Goal: Task Accomplishment & Management: Complete application form

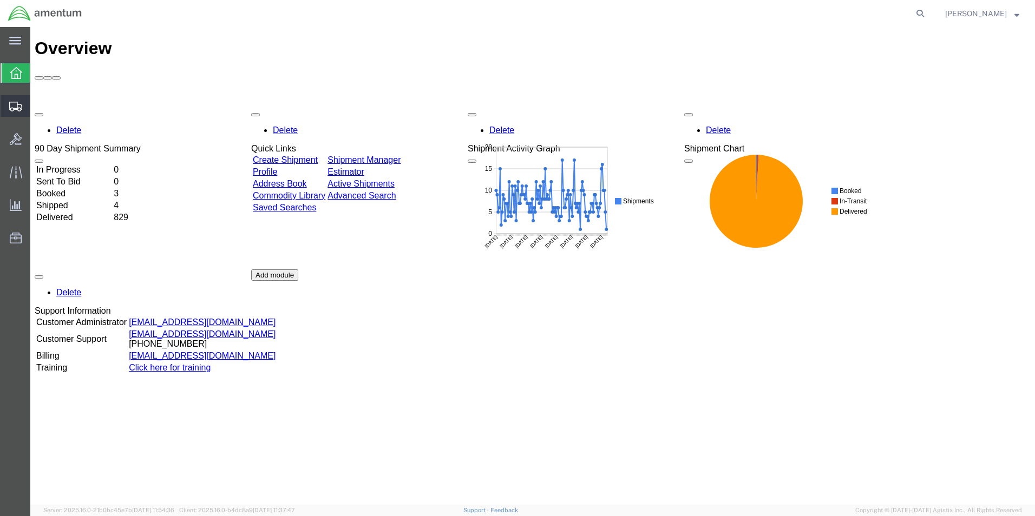
click at [0, 0] on span "Create Shipment" at bounding box center [0, 0] width 0 height 0
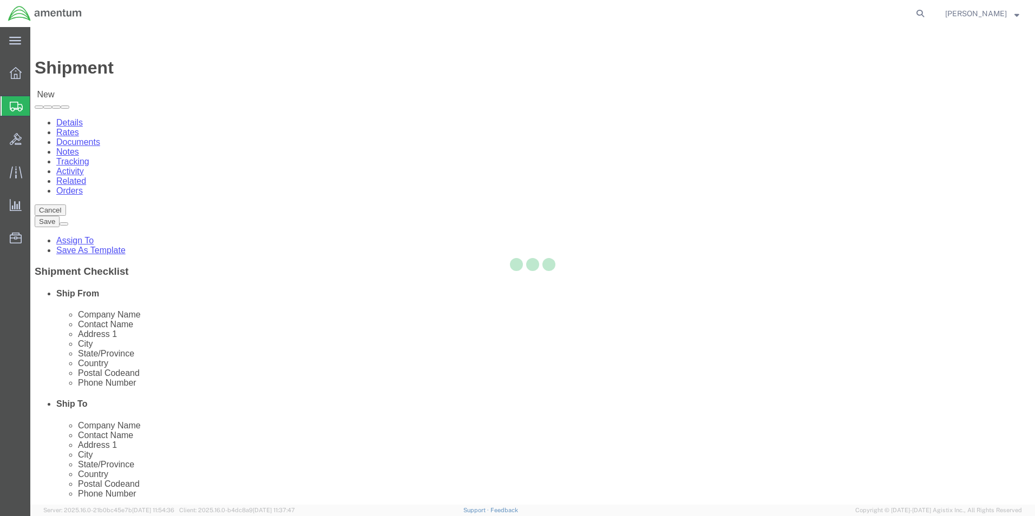
select select
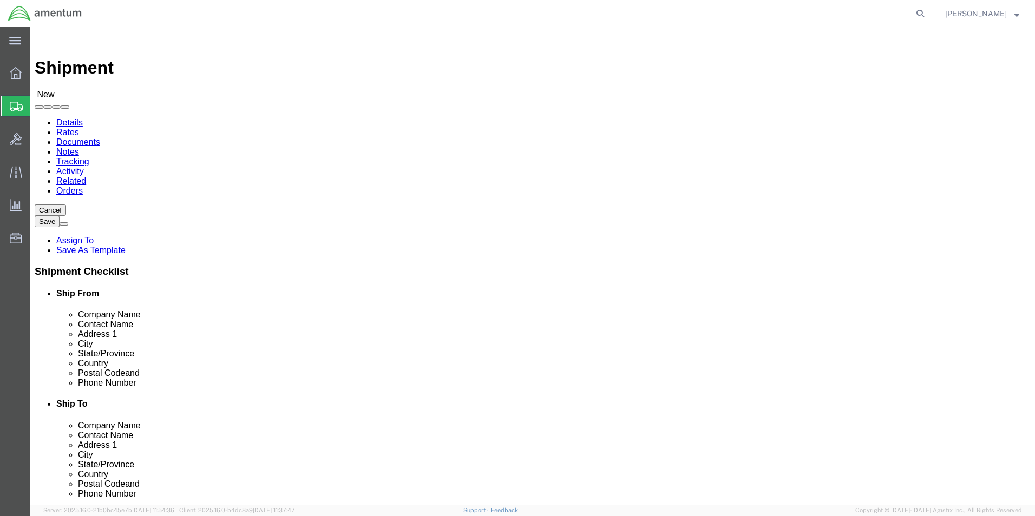
scroll to position [271, 0]
type input "cbp"
select select "49914"
select select "[GEOGRAPHIC_DATA]"
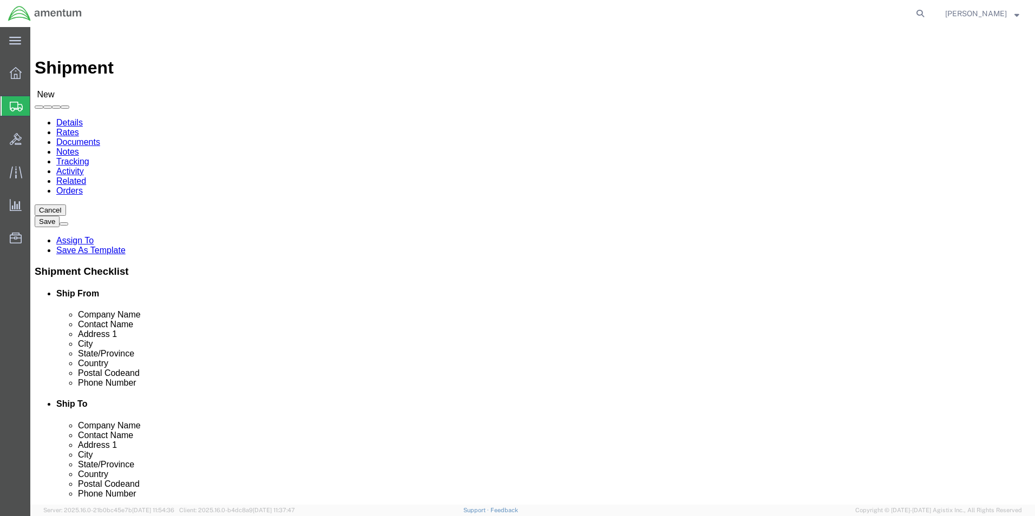
select select "49945"
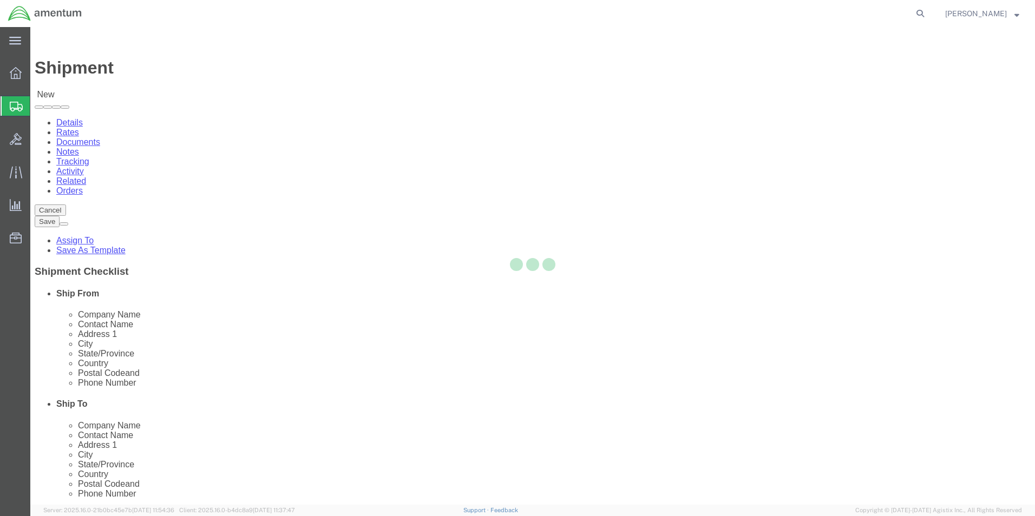
select select "[GEOGRAPHIC_DATA]"
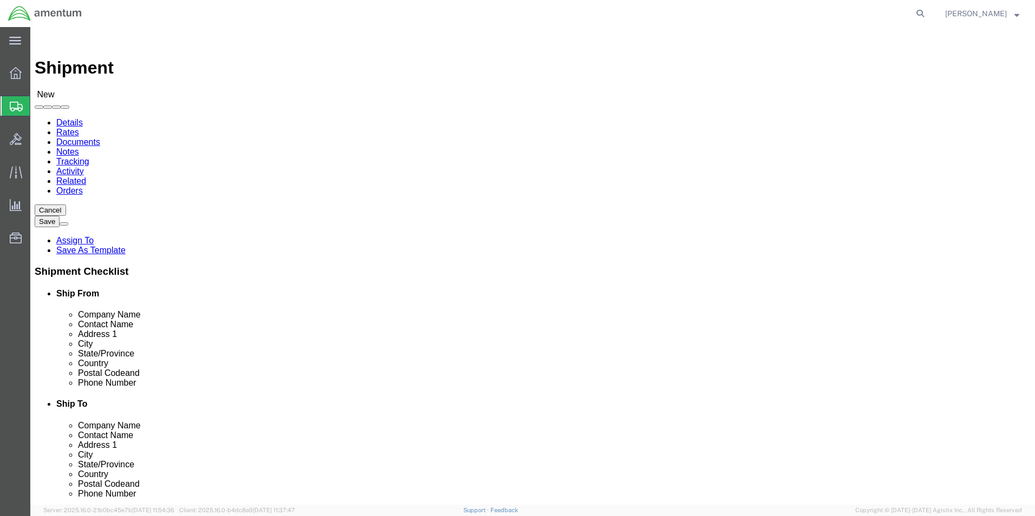
scroll to position [271, 0]
type input "cbp"
select select "49914"
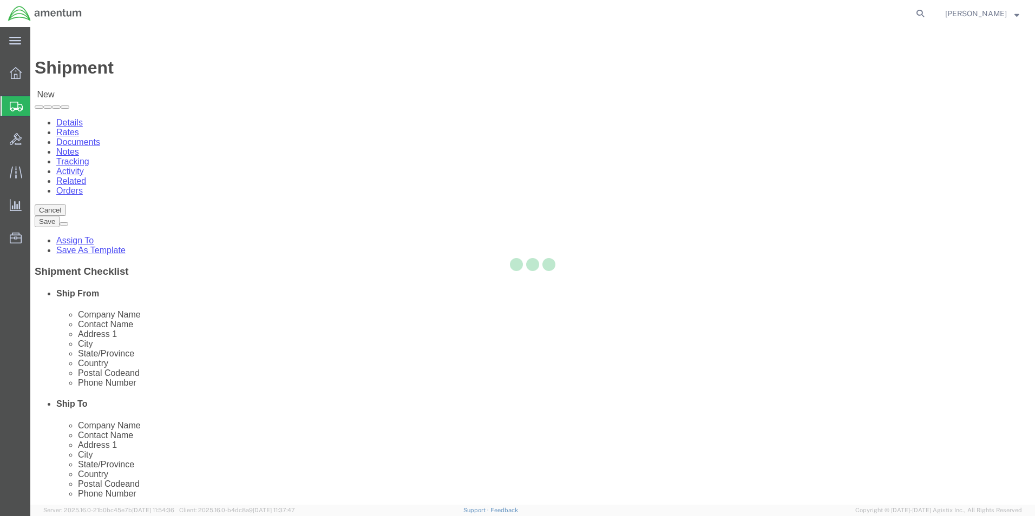
select select "[GEOGRAPHIC_DATA]"
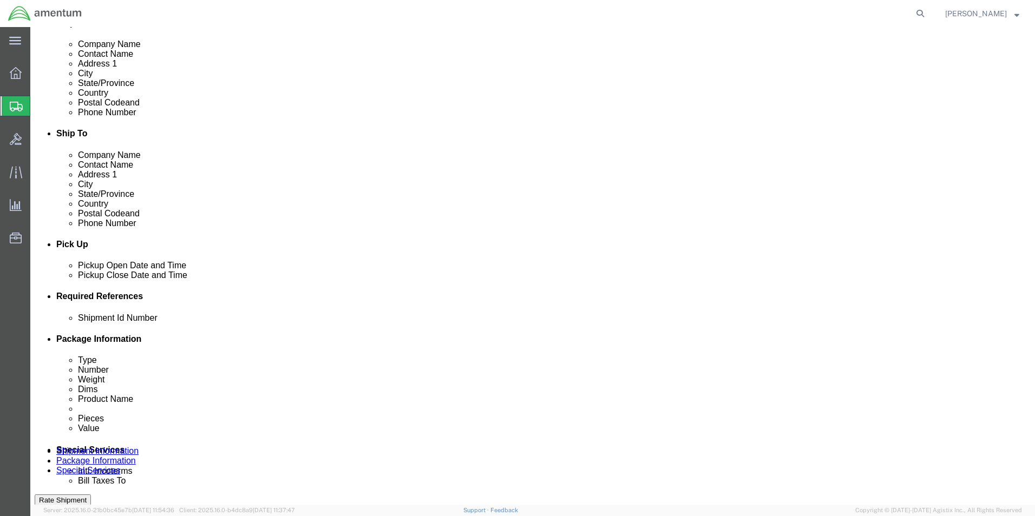
click div "[DATE] 11:00 AM"
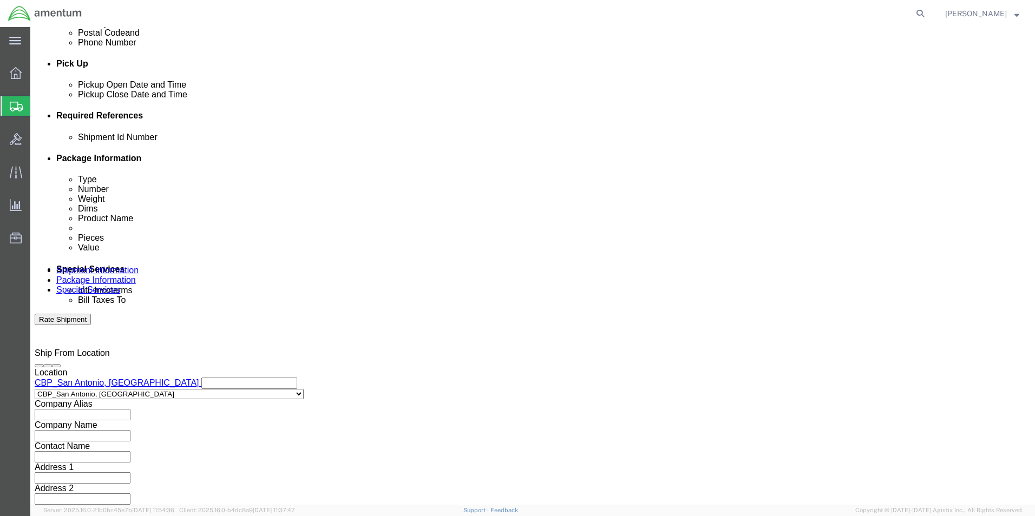
click button "Apply"
click div "[DATE] 11:00 AM"
click input "3:00 AM"
type input "3:00 pm"
click button "Apply"
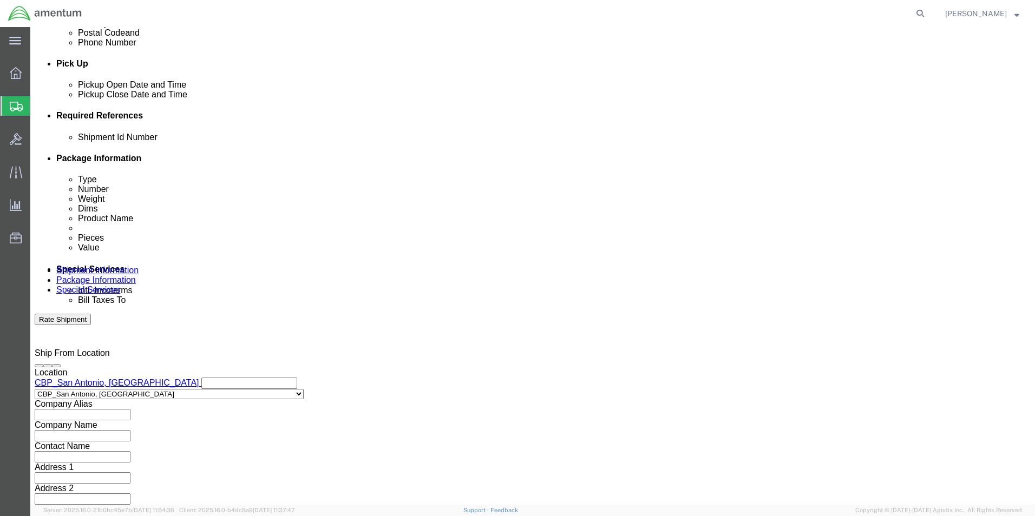
click button "Add reference"
click input "text"
type input "labels"
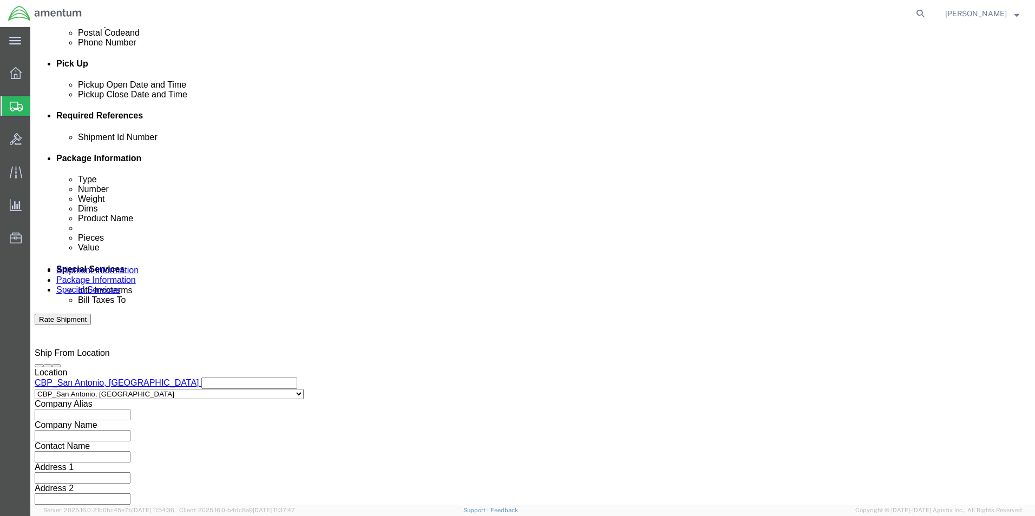
click select "Select Account Type Activity ID Airline Appointment Number ASN Batch Request # …"
select select "CUSTREF"
click select "Select Account Type Activity ID Airline Appointment Number ASN Batch Request # …"
click input "text"
type input "labels"
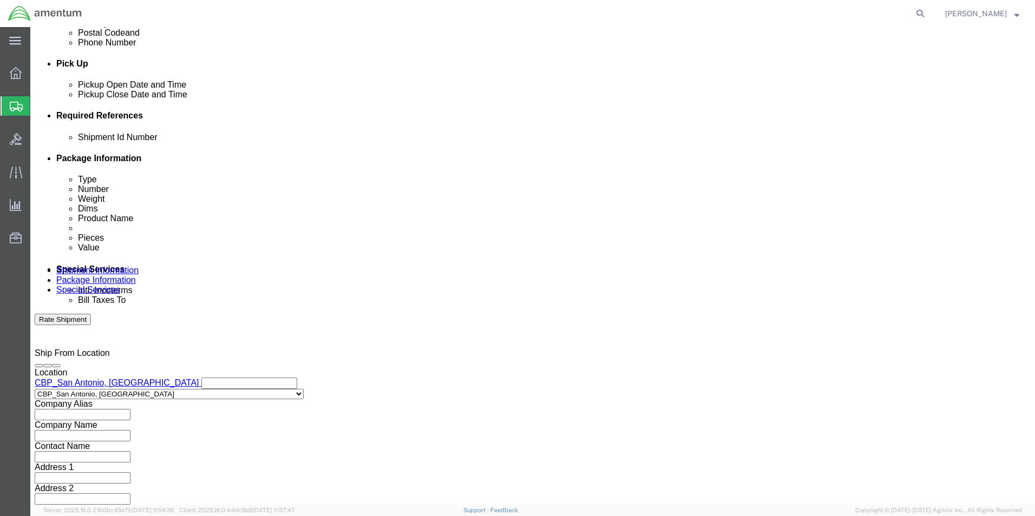
click select "Select Account Type Activity ID Airline Appointment Number ASN Batch Request # …"
select select "DEPT"
click select "Select Account Type Activity ID Airline Appointment Number ASN Batch Request # …"
click input "text"
type input "CBP"
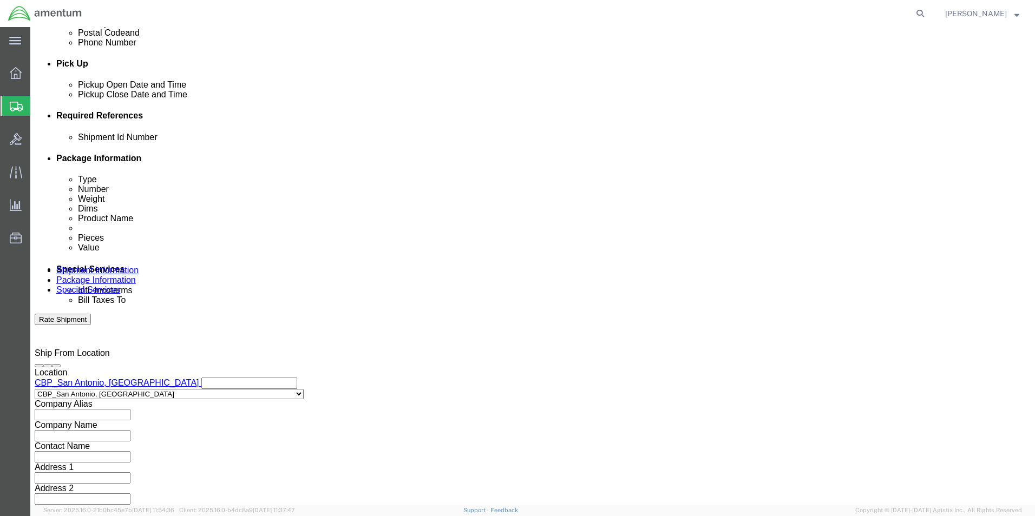
drag, startPoint x: 638, startPoint y: 214, endPoint x: 632, endPoint y: 219, distance: 7.4
click select "Select Account Type Activity ID Airline Appointment Number ASN Batch Request # …"
select select "PROJNUM"
click select "Select Account Type Activity ID Airline Appointment Number ASN Batch Request # …"
click div "Shipment Id Number labels Select Account Type Activity ID Airline Appointment N…"
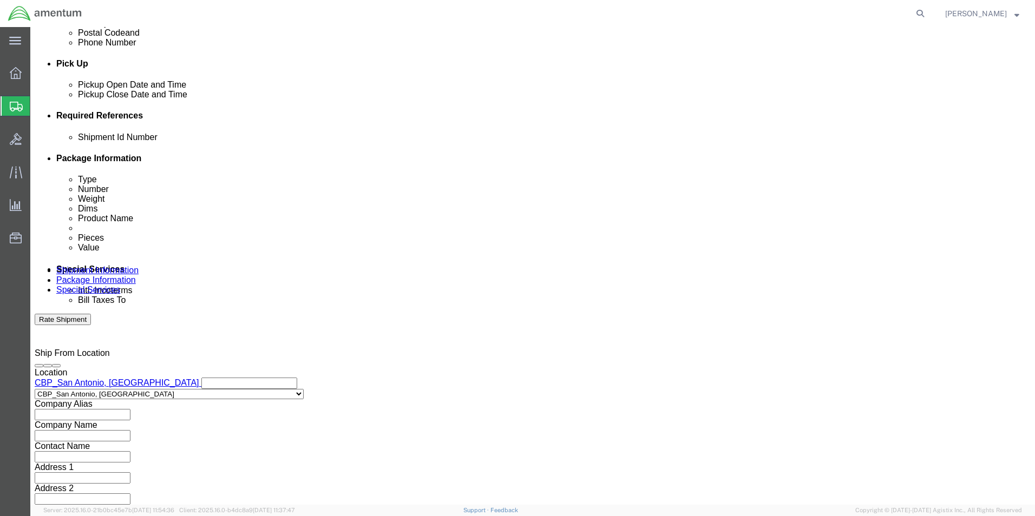
click input "text"
type input "6118.03.03.2219.000.WST.0000"
click div "Mode Select Air Less than Truckload Multi-Leg Ocean Freight Rail Small Parcel T…"
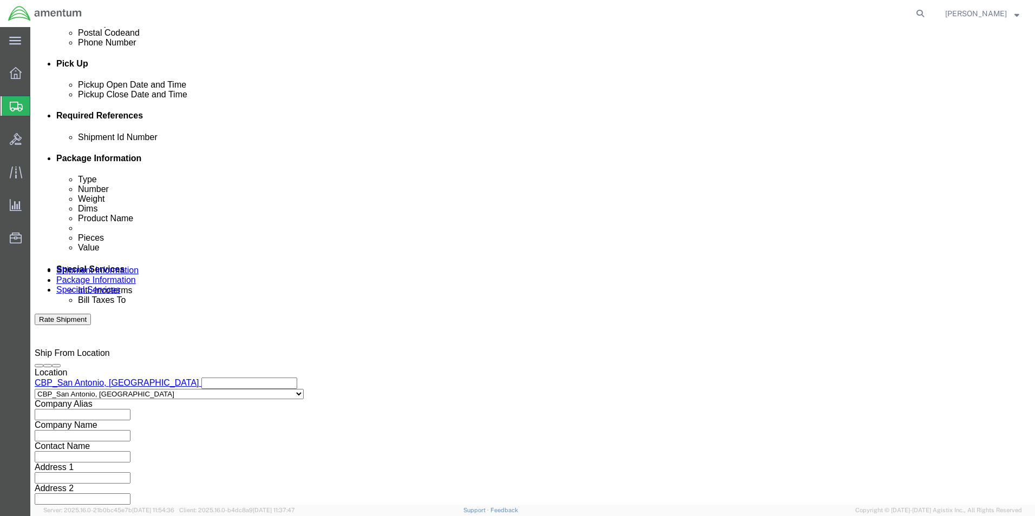
click select "Select Air Less than Truckload Multi-Leg Ocean Freight Rail Small Parcel Truckl…"
select select "SMAL"
click select "Select Air Less than Truckload Multi-Leg Ocean Freight Rail Small Parcel Truckl…"
click div "Previous Continue"
click button "Continue"
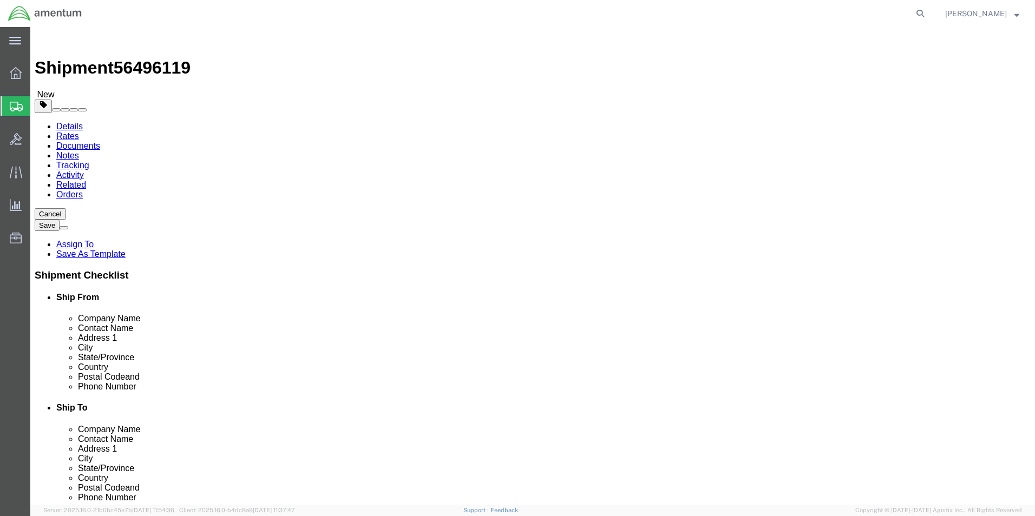
click select "Select Bale(s) Basket(s) Bolt(s) Bottle(s) Buckets Bulk Bundle(s) Can(s) Cardbo…"
select select "ENV"
click select "Select Bale(s) Basket(s) Bolt(s) Bottle(s) Buckets Bulk Bundle(s) Can(s) Cardbo…"
type input "9.50"
type input "12.50"
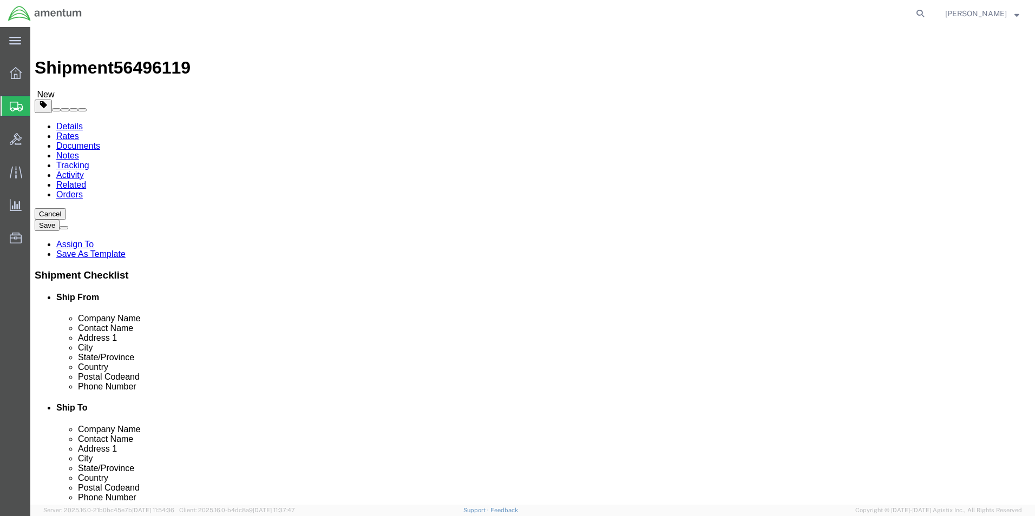
type input "0.25"
type input "1"
click link "Add Content"
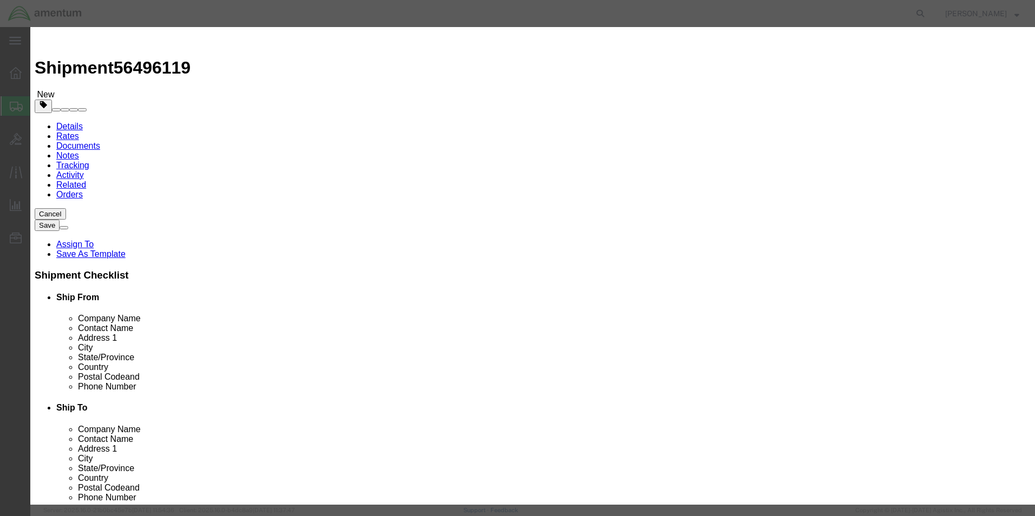
click input "text"
type input "LABELS"
drag, startPoint x: 349, startPoint y: 104, endPoint x: 304, endPoint y: 108, distance: 44.5
click div "0"
type input "3"
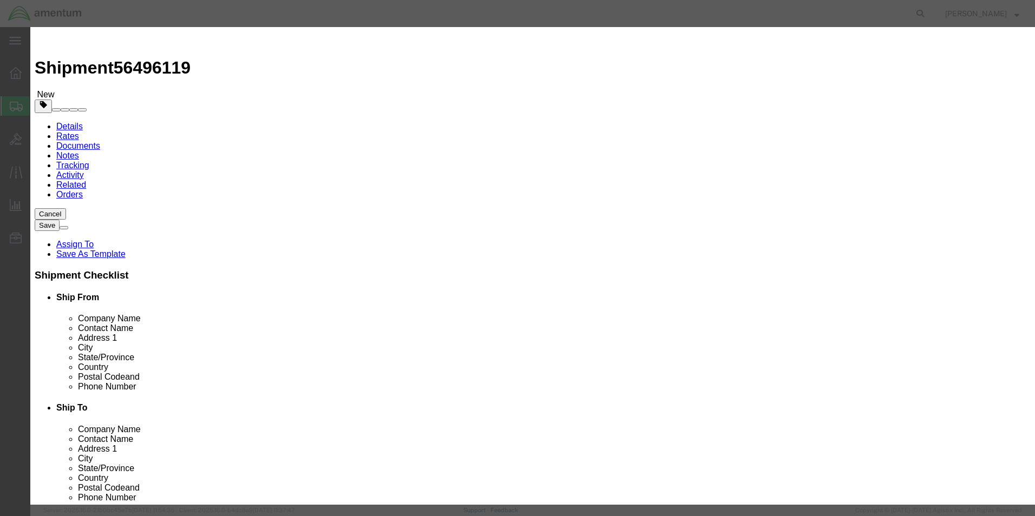
click input "text"
type input "5"
type input "1.00"
click button "Save & Close"
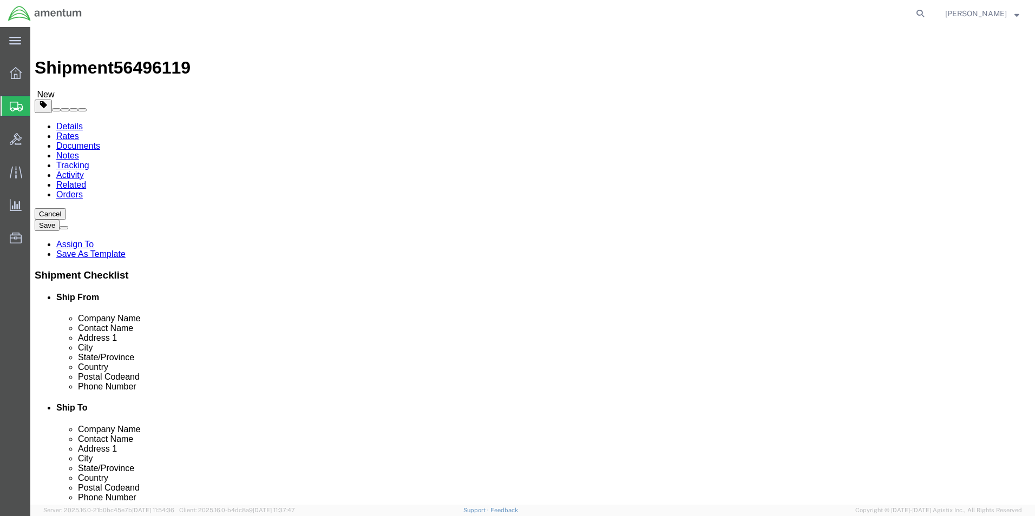
click button "Continue"
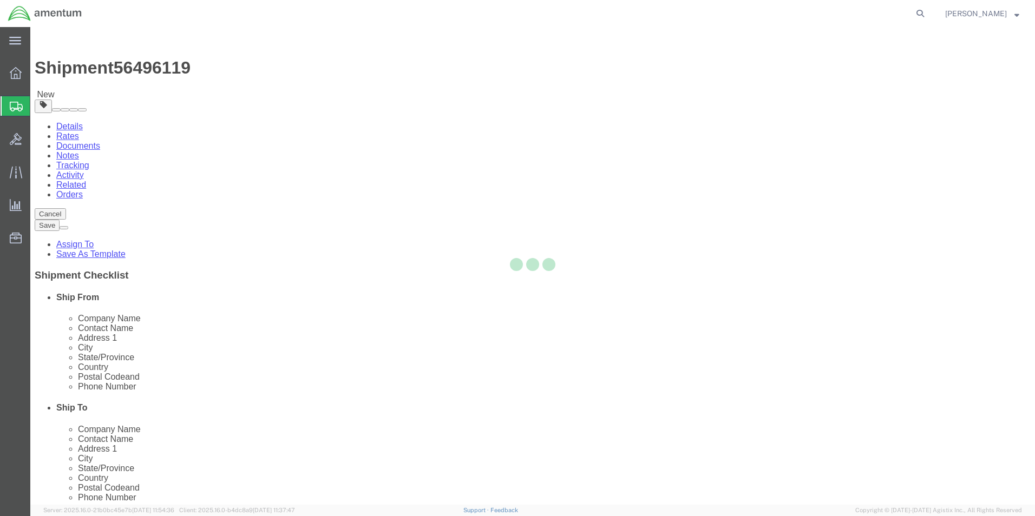
select select
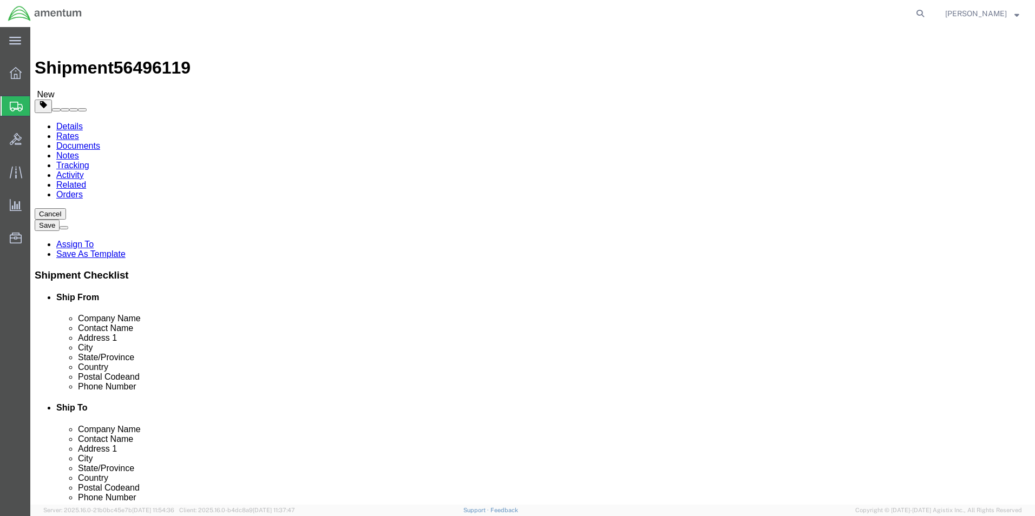
click button "Rate Shipment"
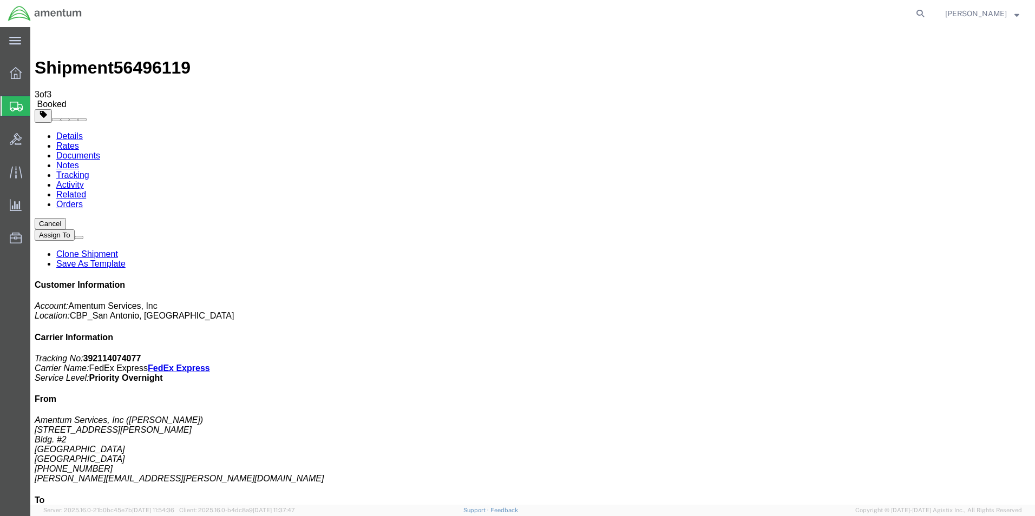
click at [75, 132] on link "Details" at bounding box center [69, 136] width 27 height 9
click link "Schedule pickup request"
click at [0, 0] on span "Create Shipment" at bounding box center [0, 0] width 0 height 0
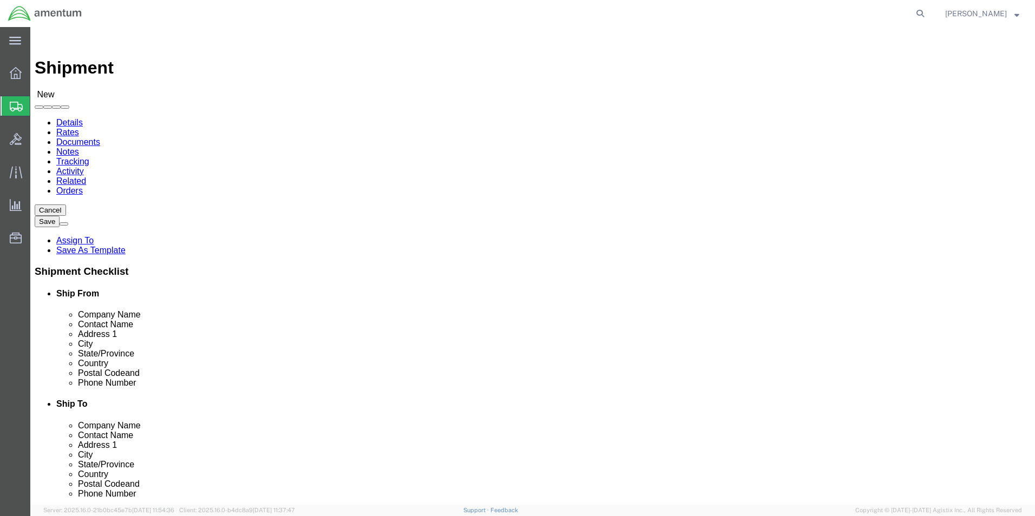
scroll to position [216, 0]
type input "CBP"
select select "49945"
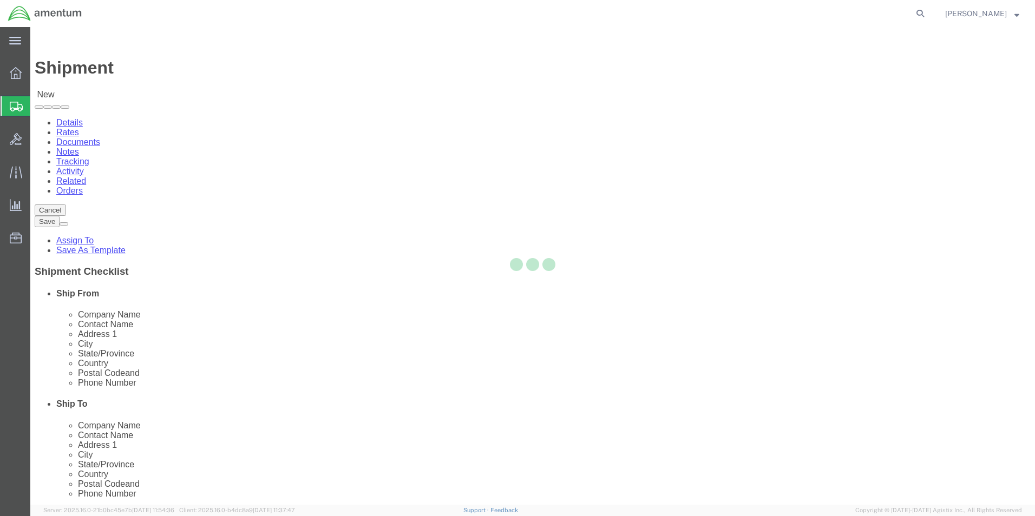
select select "[GEOGRAPHIC_DATA]"
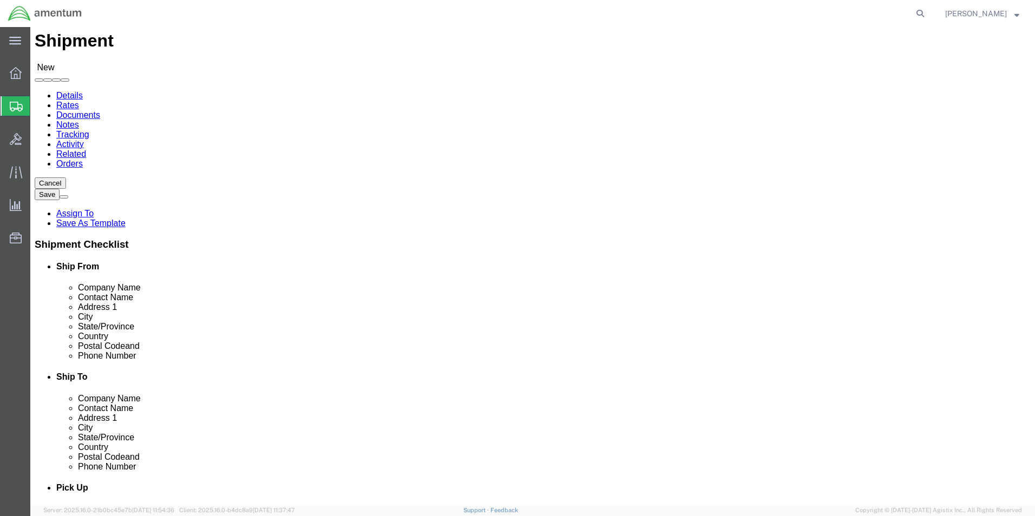
scroll to position [54, 0]
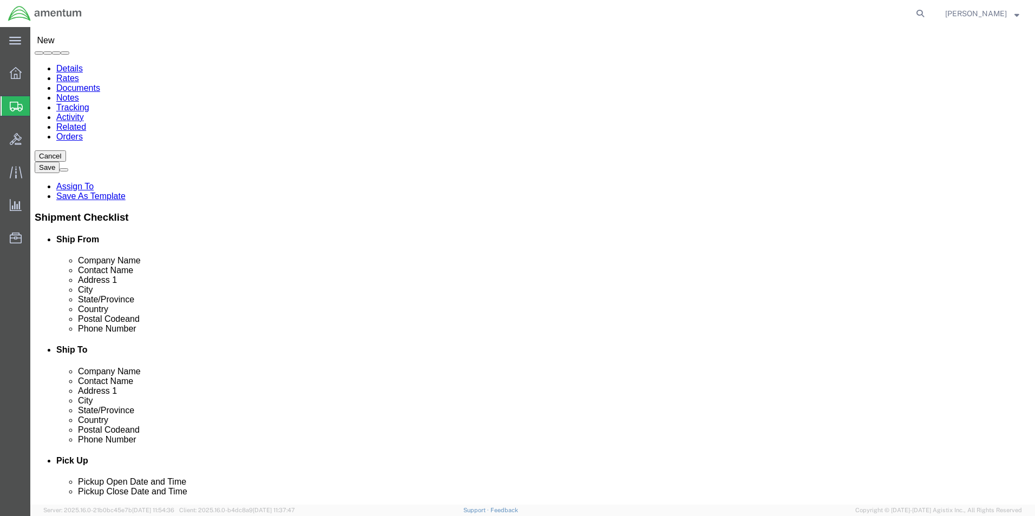
type input "CBP"
select select "49949"
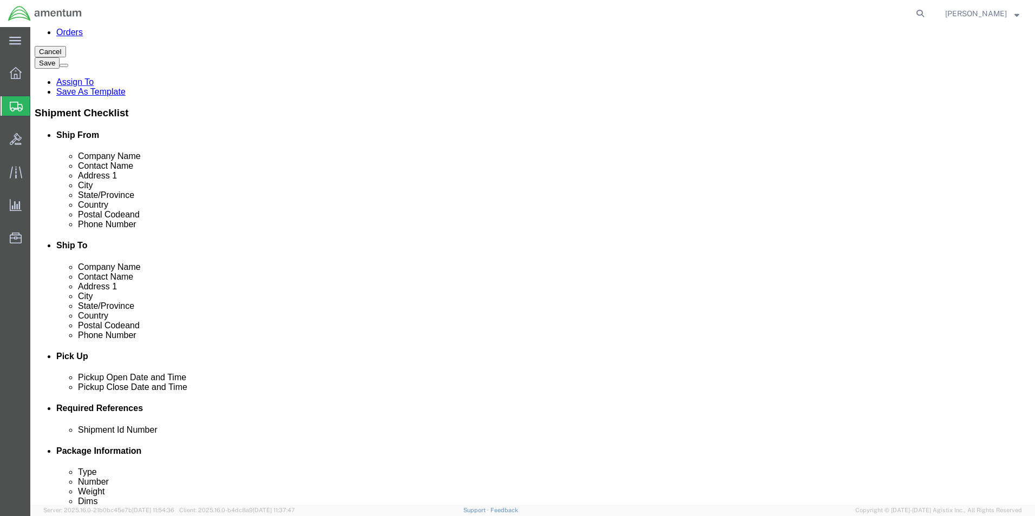
scroll to position [162, 0]
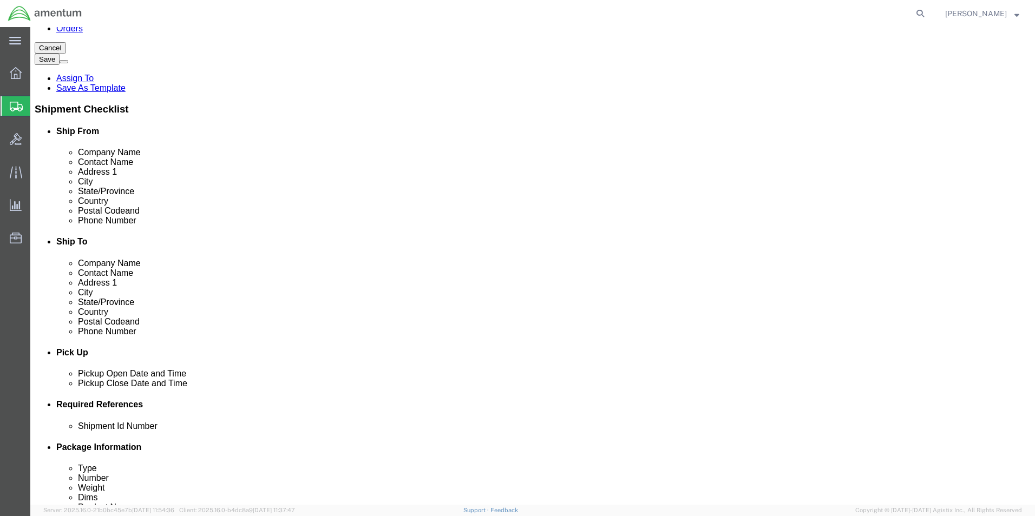
click div "[DATE] 11:00 AM"
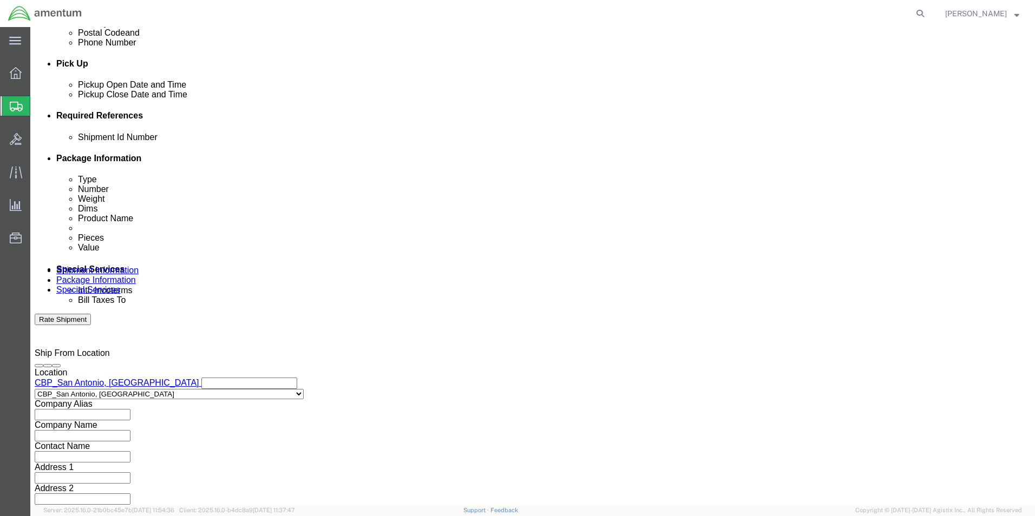
type input "3:00 PM"
click button "Apply"
click div "References Add reference"
click button "Add reference"
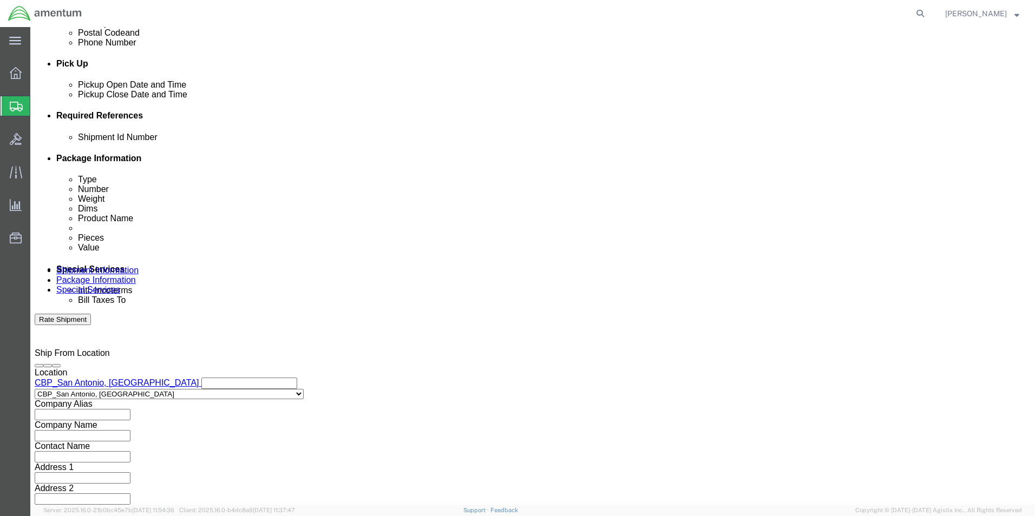
click button "Add reference"
click div "Shipment Id Number"
click input "text"
type input "LABELS"
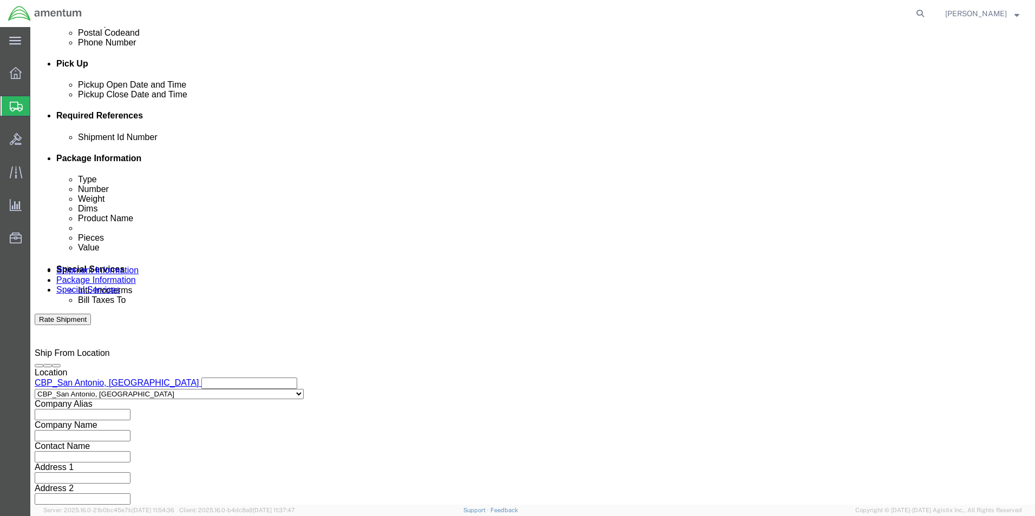
drag, startPoint x: 107, startPoint y: 241, endPoint x: 94, endPoint y: 251, distance: 16.1
click select "Select Account Type Activity ID Airline Appointment Number ASN Batch Request # …"
select select "CUSTREF"
click select "Select Account Type Activity ID Airline Appointment Number ASN Batch Request # …"
click input "text"
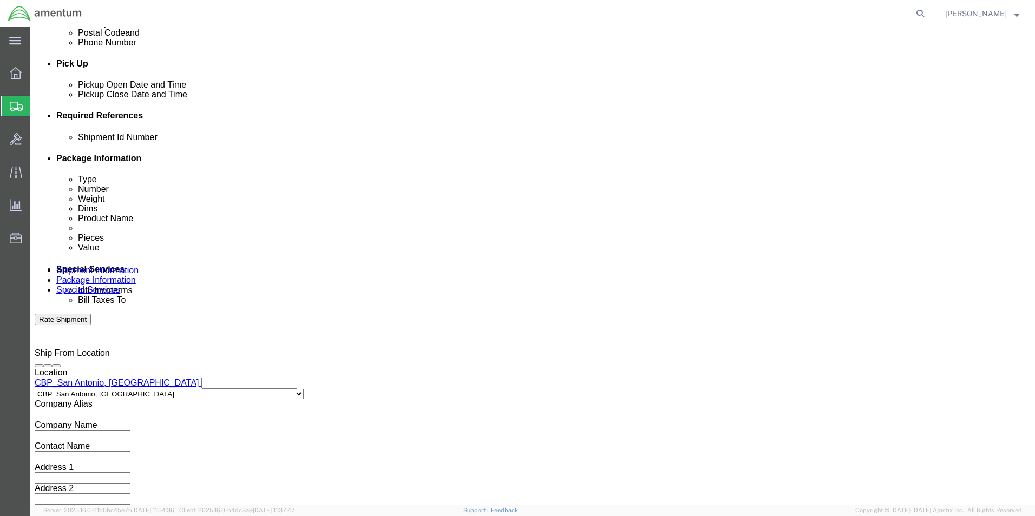
type input "LABELS"
click select "Select Account Type Activity ID Airline Appointment Number ASN Batch Request # …"
select select "DEPT"
click select "Select Account Type Activity ID Airline Appointment Number ASN Batch Request # …"
click div "Select Account Type Activity ID Airline Appointment Number ASN Batch Request # …"
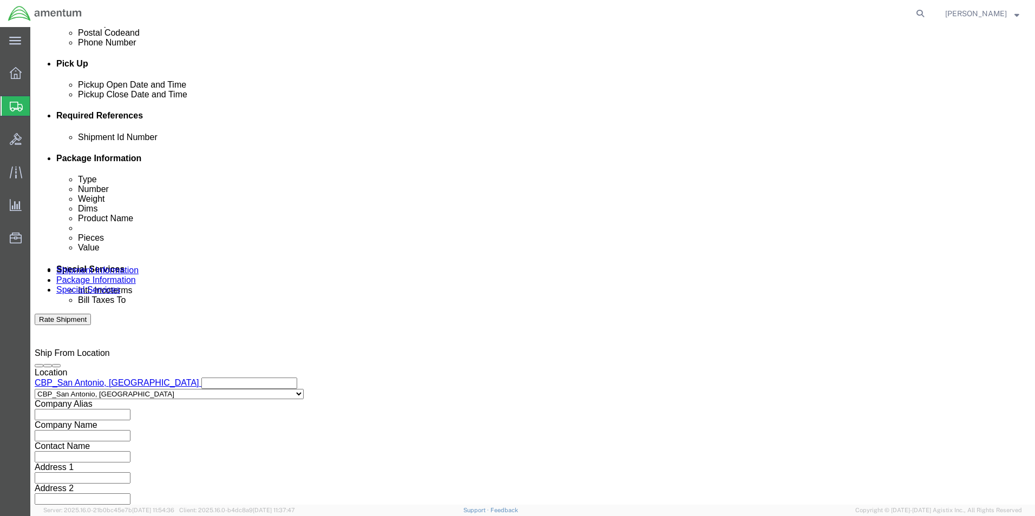
click input "text"
type input "CBP"
drag, startPoint x: 561, startPoint y: 206, endPoint x: 566, endPoint y: 215, distance: 10.7
click div "Shipment Id Number LABELS Select Account Type Activity ID Airline Appointment N…"
click select "Select Account Type Activity ID Airline Appointment Number ASN Batch Request # …"
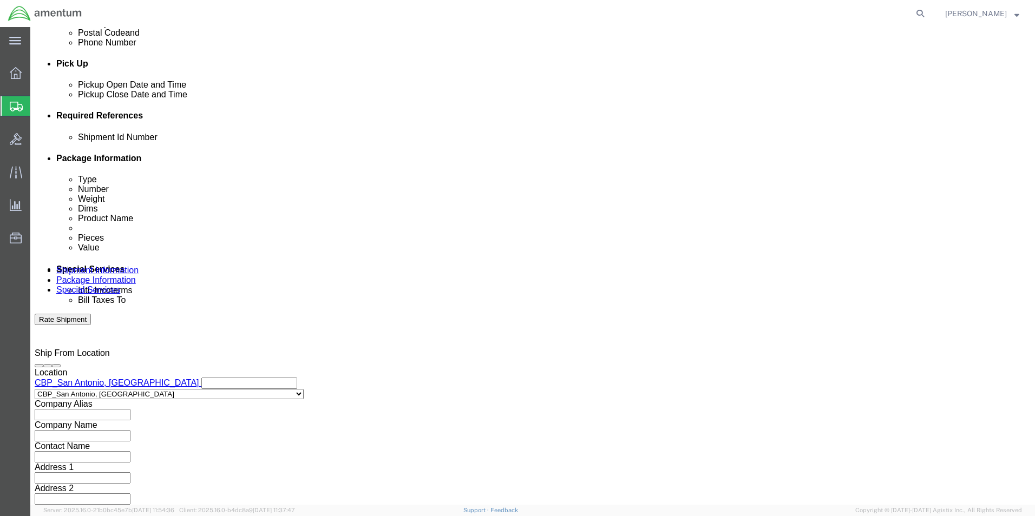
select select "PROJNUM"
click select "Select Account Type Activity ID Airline Appointment Number ASN Batch Request # …"
click input "text"
type input "6118.03.03.2219.000.WST.0000"
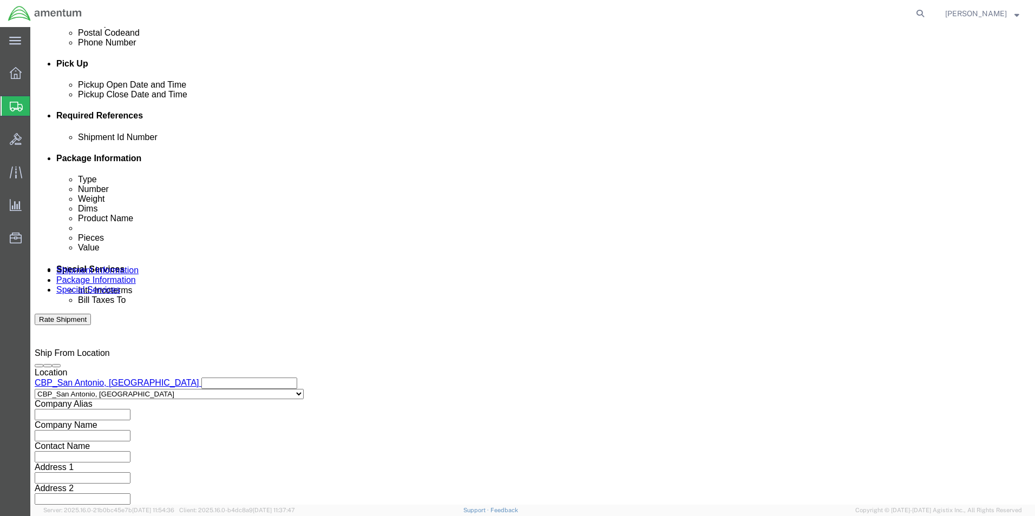
click select "Select Air Less than Truckload Multi-Leg Ocean Freight Rail Small Parcel Truckl…"
select select "SMAL"
click select "Select Air Less than Truckload Multi-Leg Ocean Freight Rail Small Parcel Truckl…"
click button "Continue"
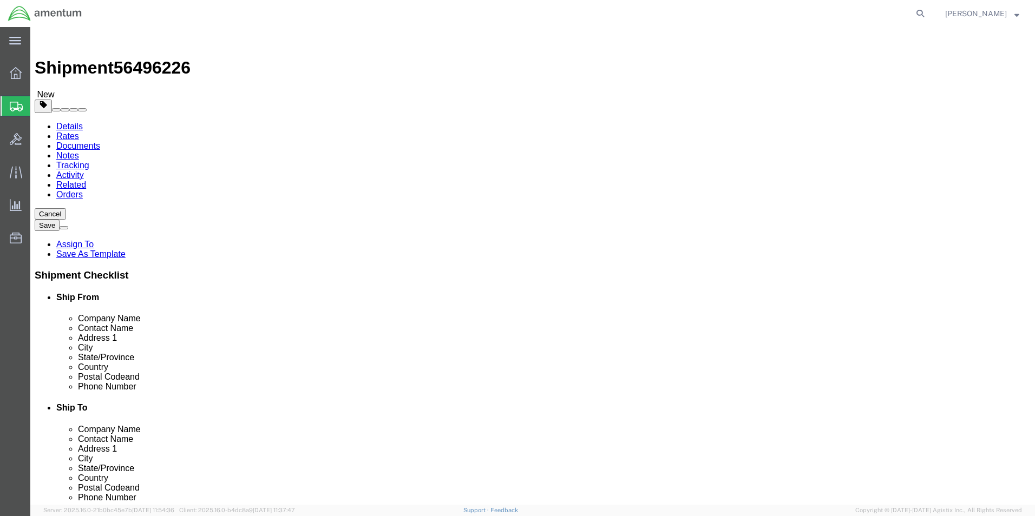
click select "Select Bale(s) Basket(s) Bolt(s) Bottle(s) Buckets Bulk Bundle(s) Can(s) Cardbo…"
select select "ENV"
click select "Select Bale(s) Basket(s) Bolt(s) Bottle(s) Buckets Bulk Bundle(s) Can(s) Cardbo…"
type input "9.50"
type input "12.50"
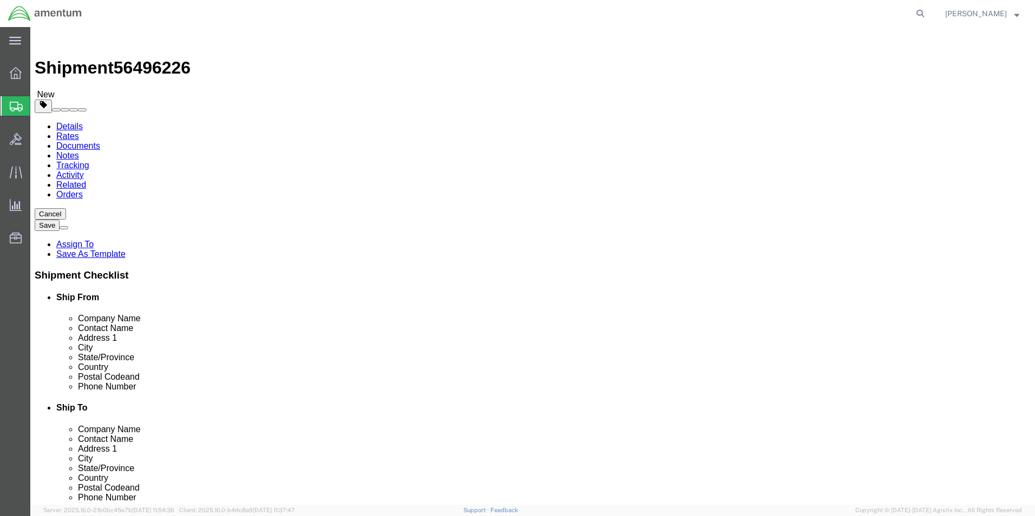
type input "0.25"
type input "1"
click link "Add Content"
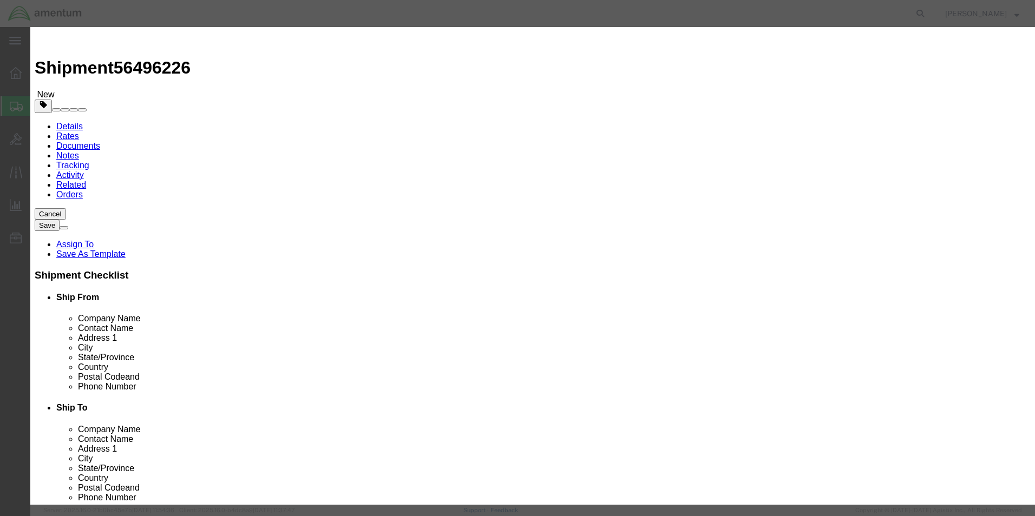
click input "text"
type input "LABELS"
click div "Commodity library"
drag, startPoint x: 334, startPoint y: 109, endPoint x: 307, endPoint y: 101, distance: 28.1
click div "0"
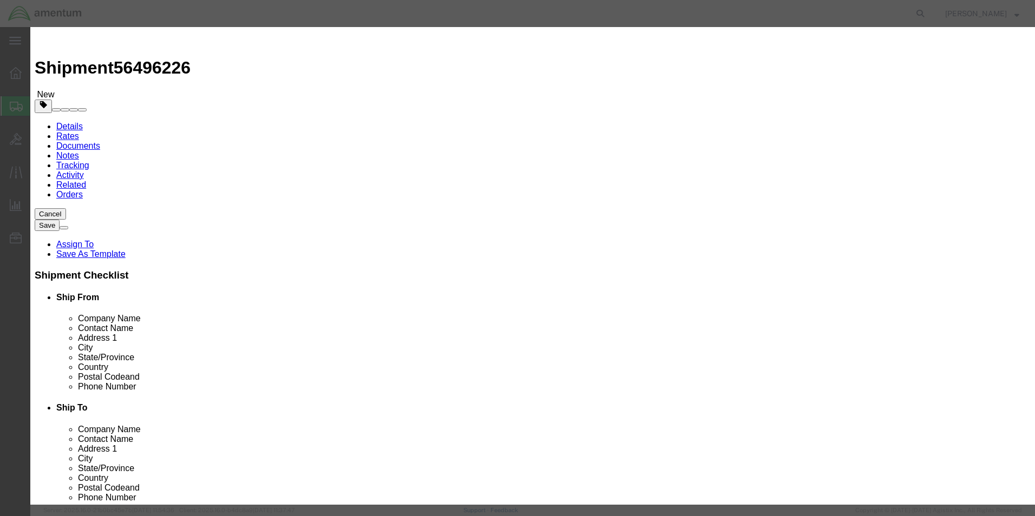
type input "4"
click input "text"
type input "1.0"
click div "Save & Add Another Save & Close Close"
click button "Save & Close"
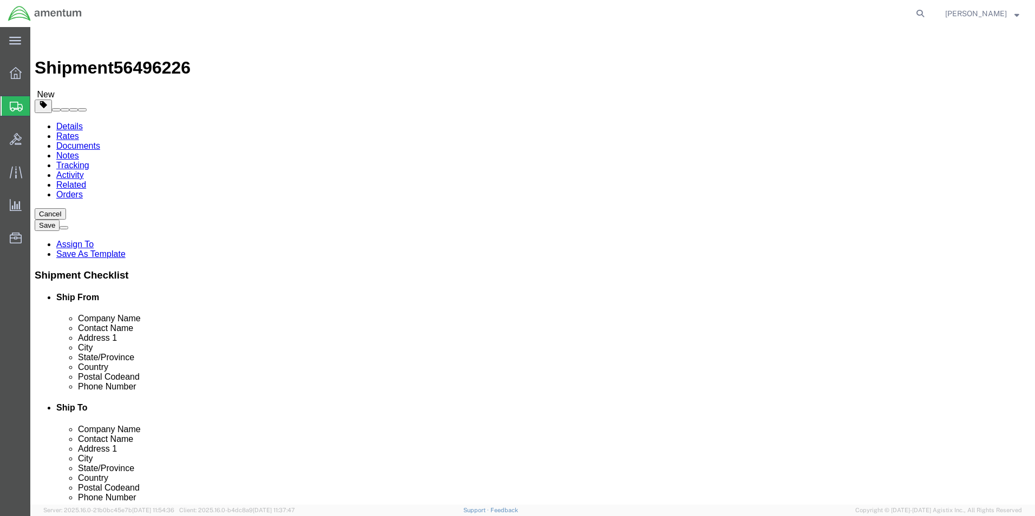
click button "Continue"
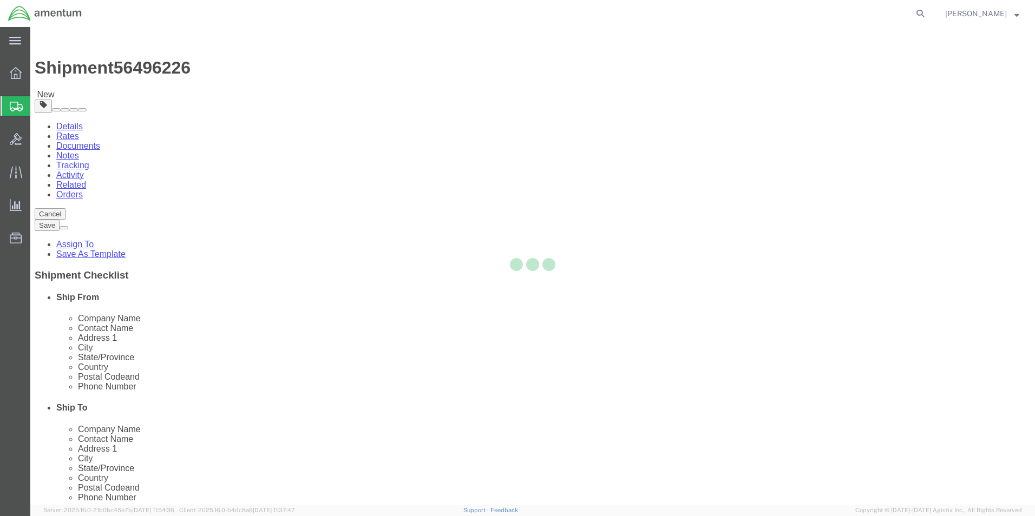
select select
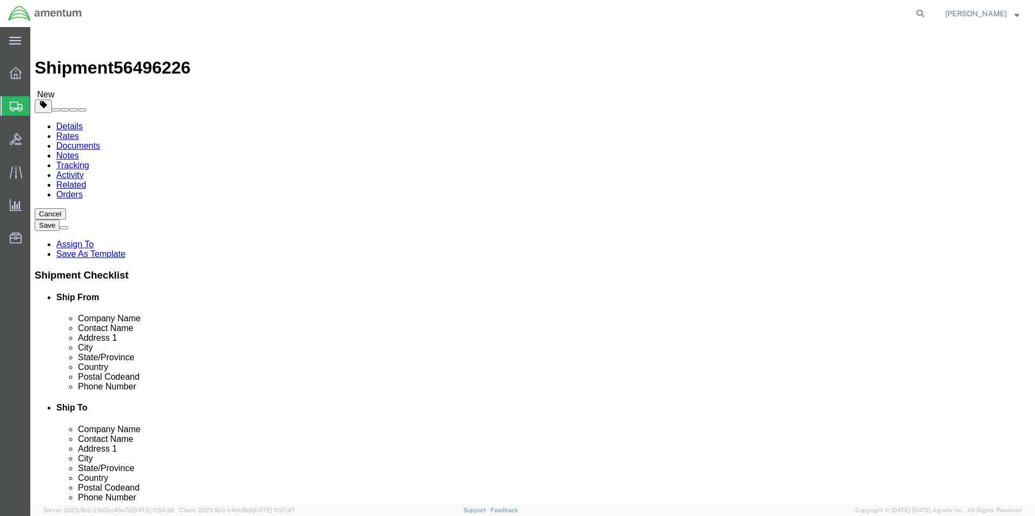
click button "Rate Shipment"
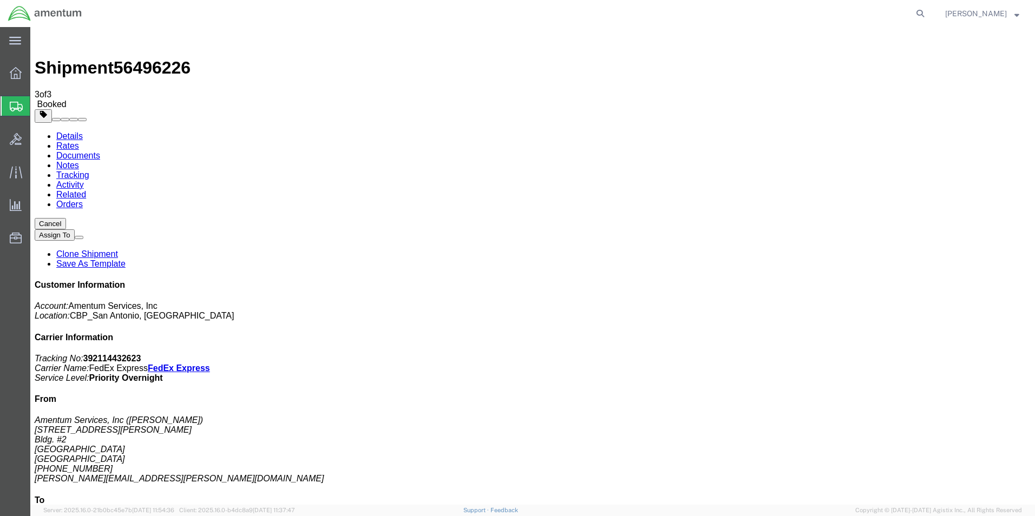
drag, startPoint x: 60, startPoint y: 68, endPoint x: 75, endPoint y: 71, distance: 15.0
click at [60, 132] on link "Details" at bounding box center [69, 136] width 27 height 9
click link "Schedule pickup request"
